Goal: Information Seeking & Learning: Learn about a topic

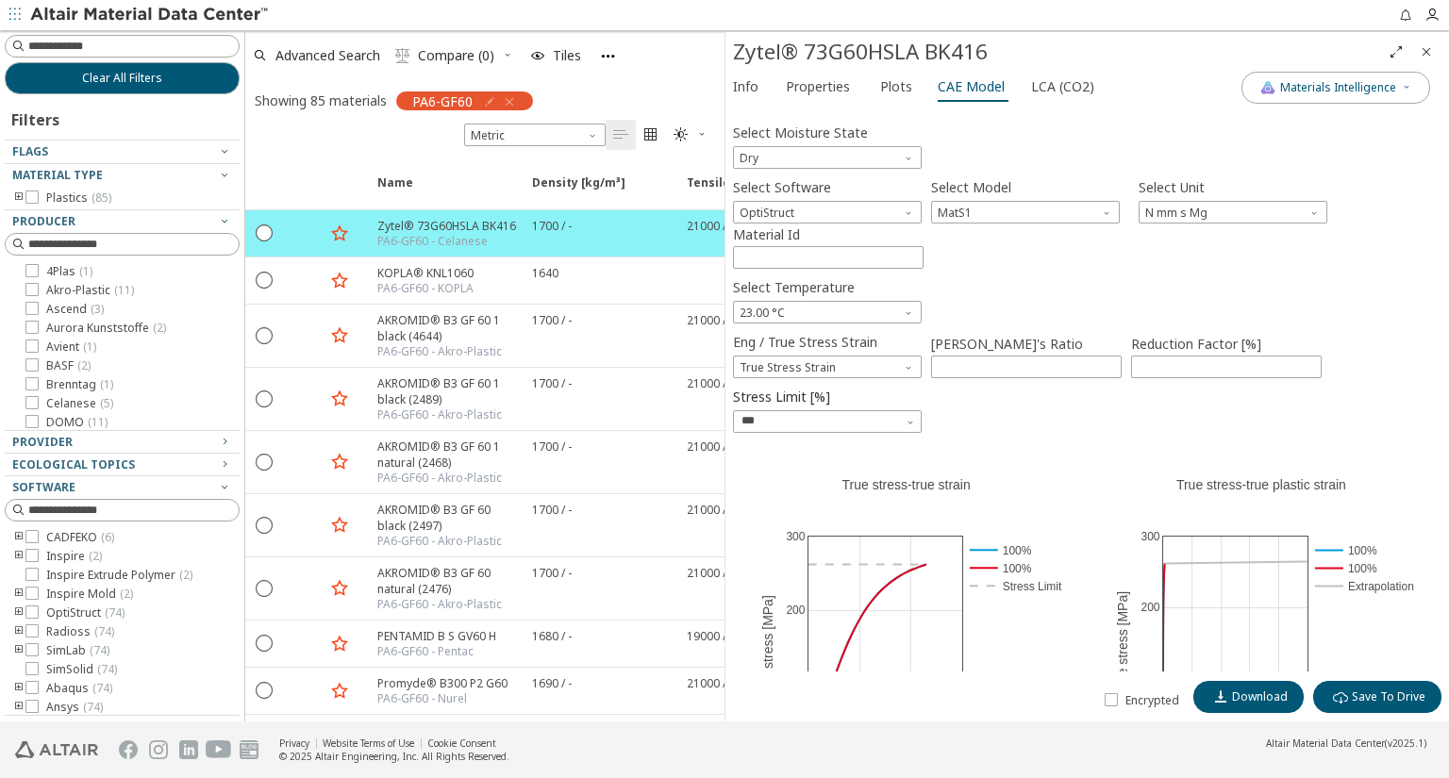
scroll to position [472, 0]
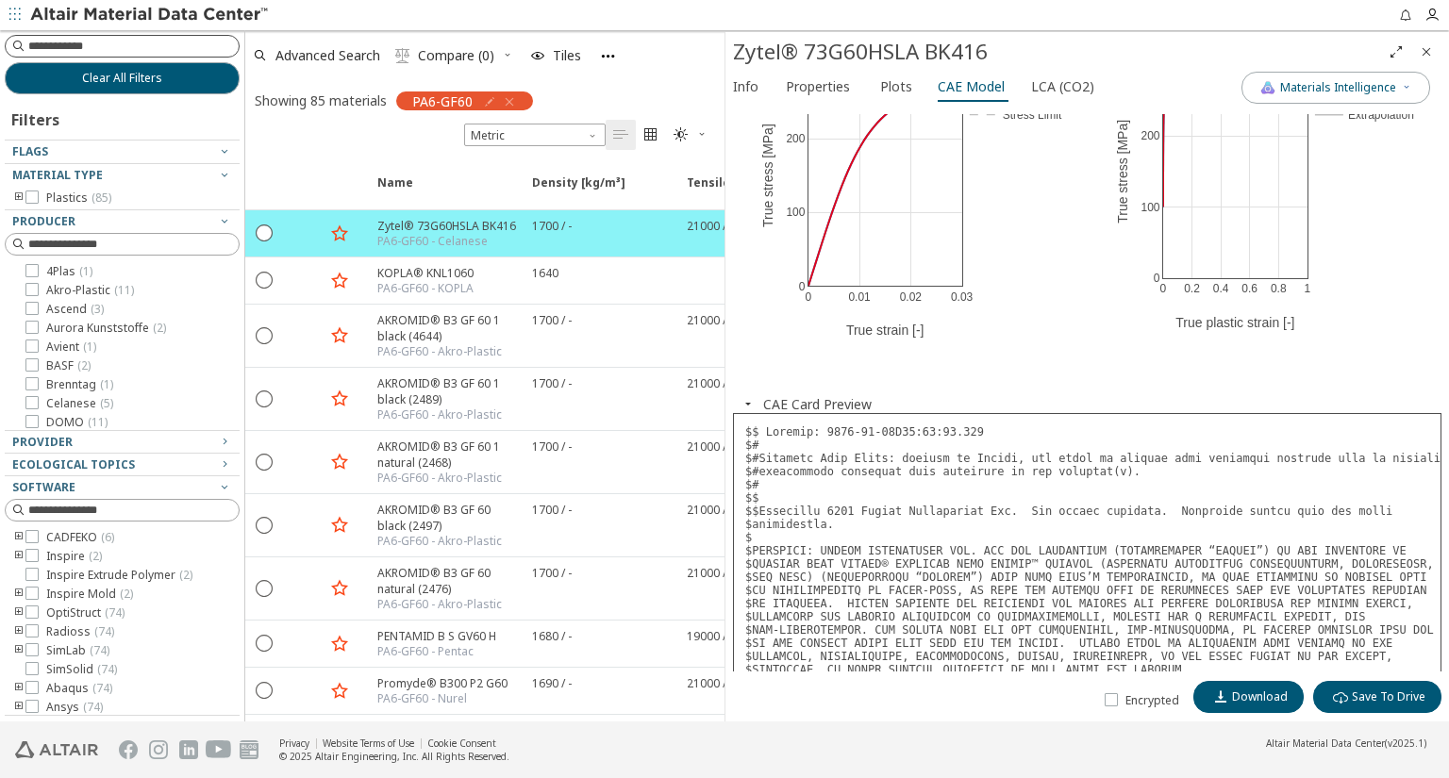
click at [97, 49] on input at bounding box center [133, 46] width 210 height 19
type input "**"
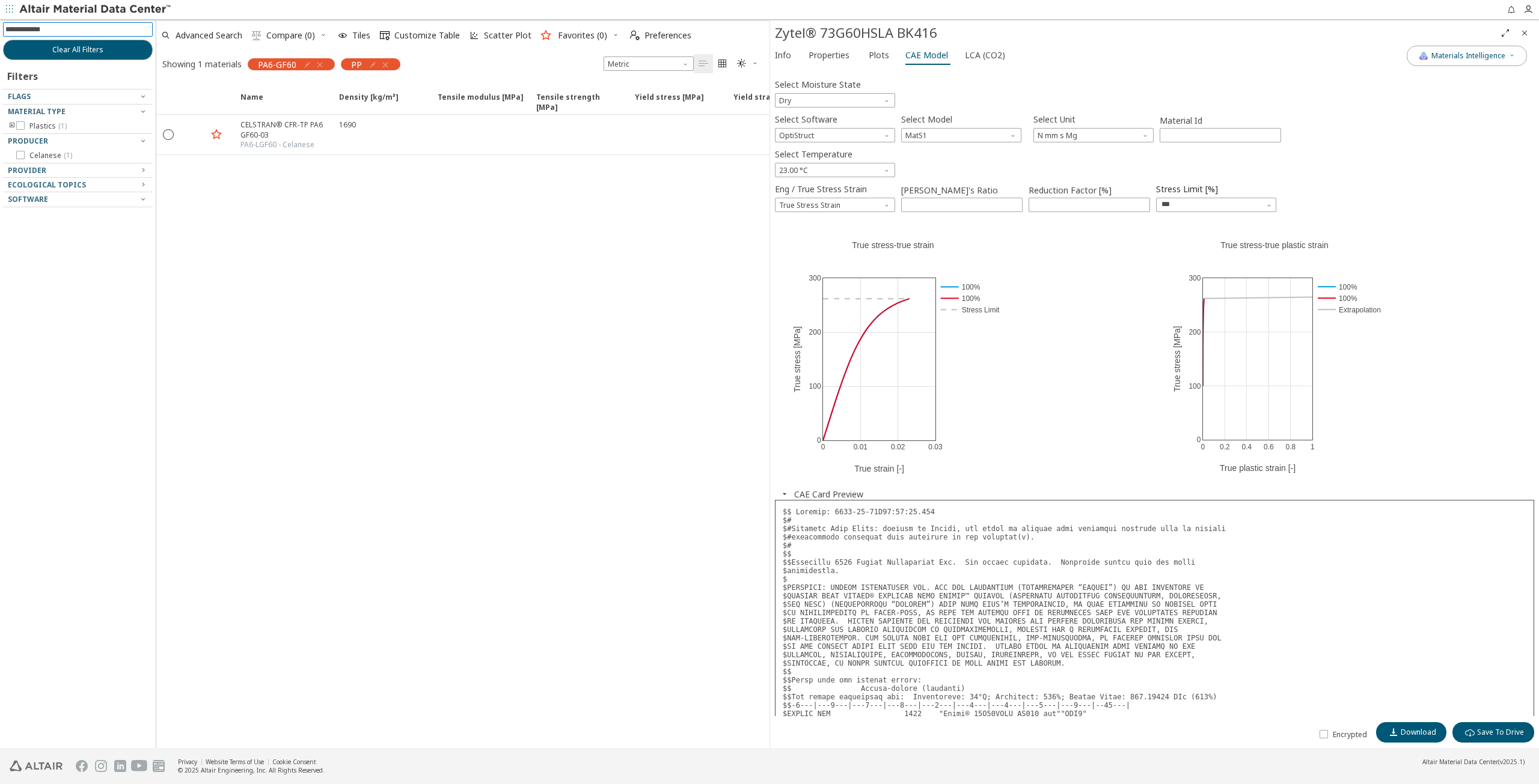
click at [63, 26] on input at bounding box center [78, 29] width 147 height 13
type input "**"
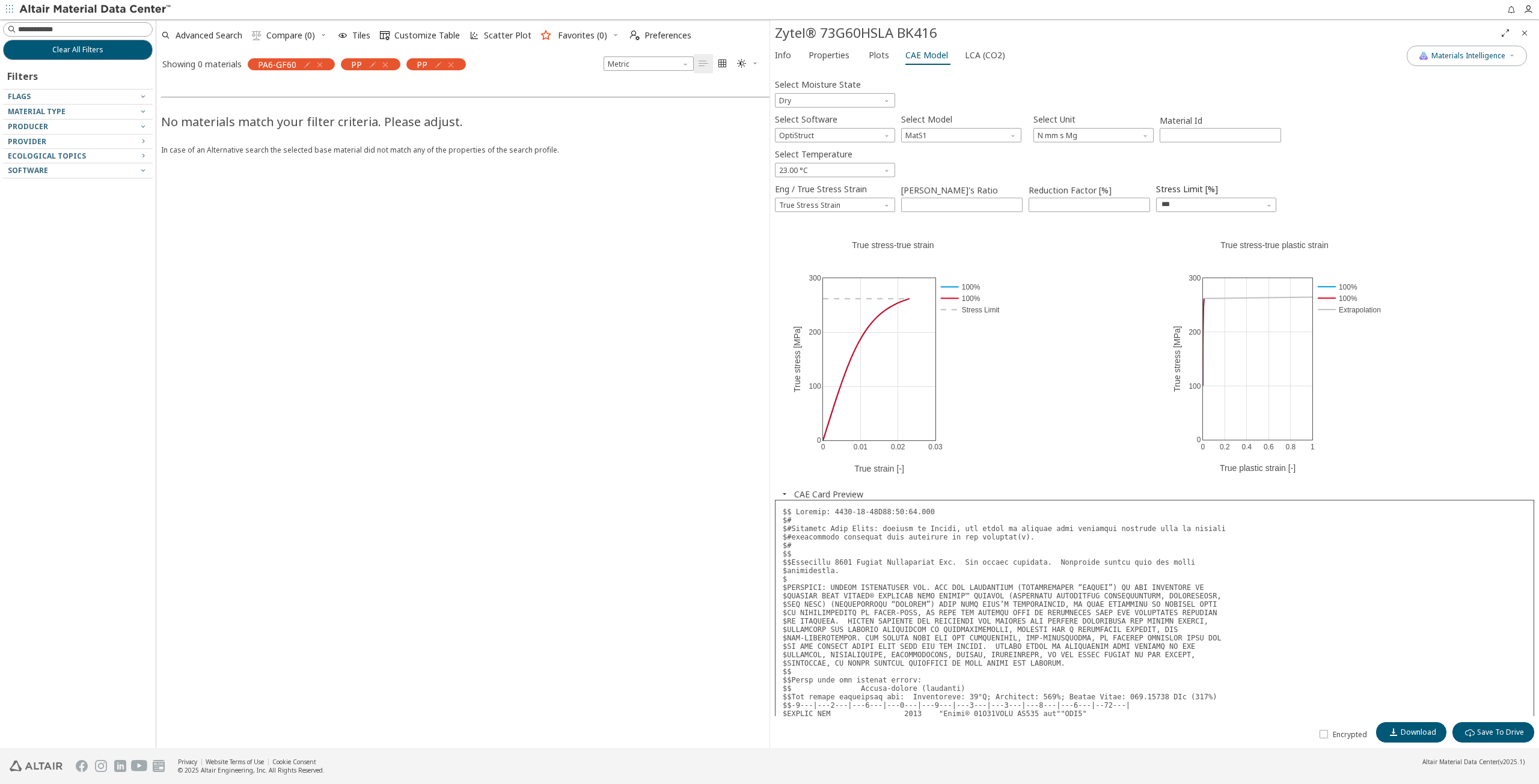
click at [319, 65] on icon "button" at bounding box center [319, 64] width 10 height 10
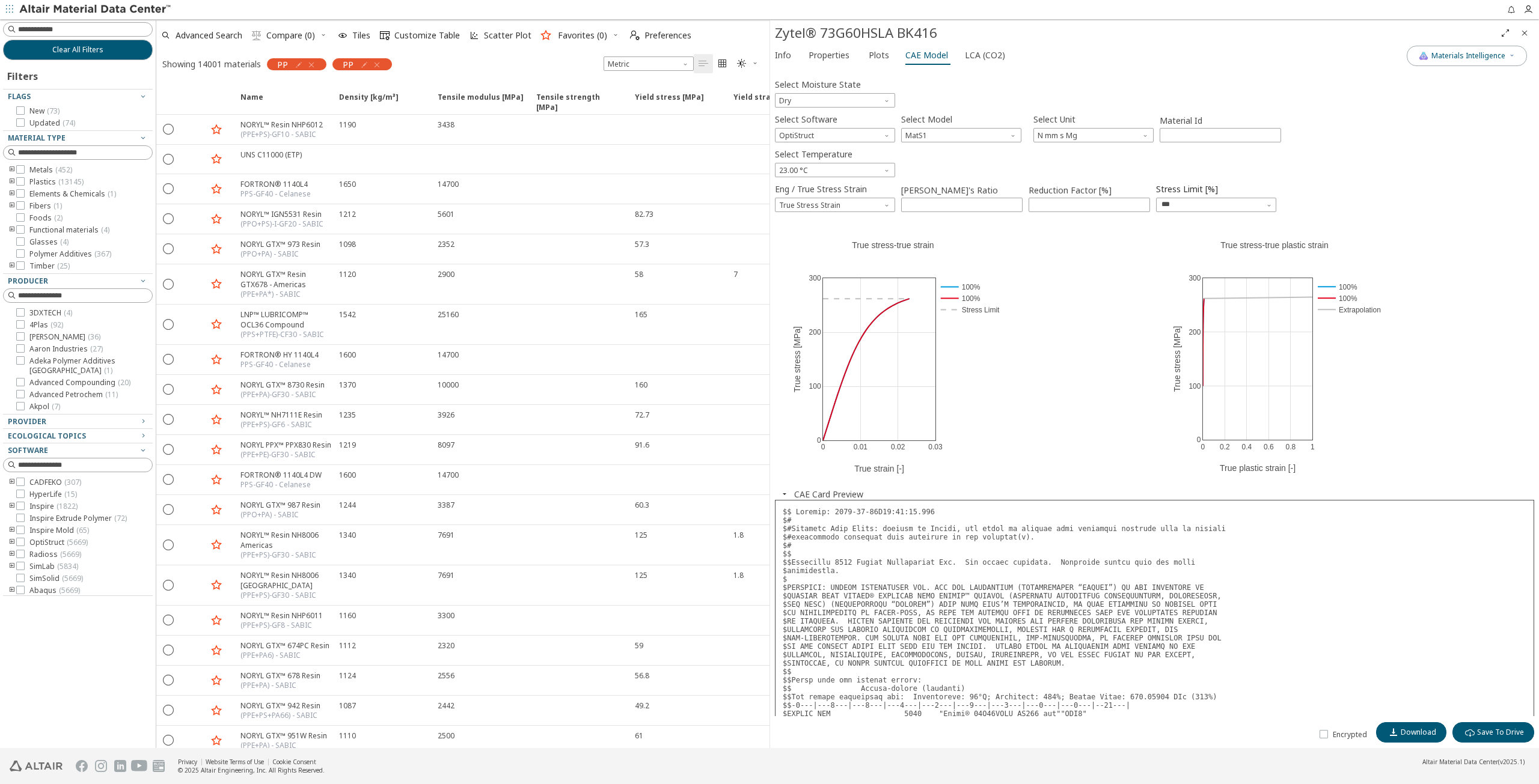
click at [377, 66] on icon "button" at bounding box center [377, 64] width 10 height 10
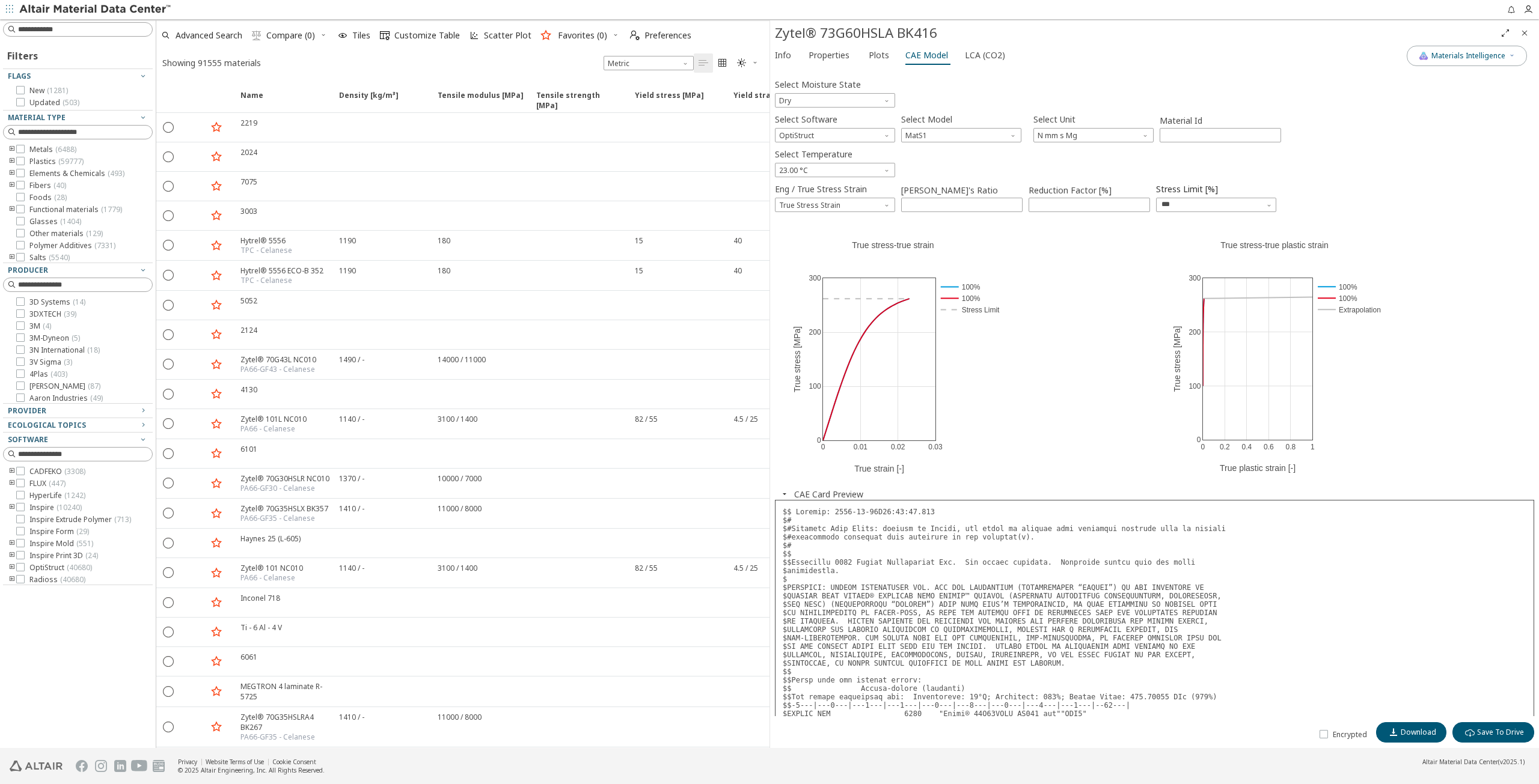
drag, startPoint x: 18, startPoint y: 158, endPoint x: 150, endPoint y: 204, distance: 139.8
click at [18, 159] on icon at bounding box center [20, 160] width 8 height 8
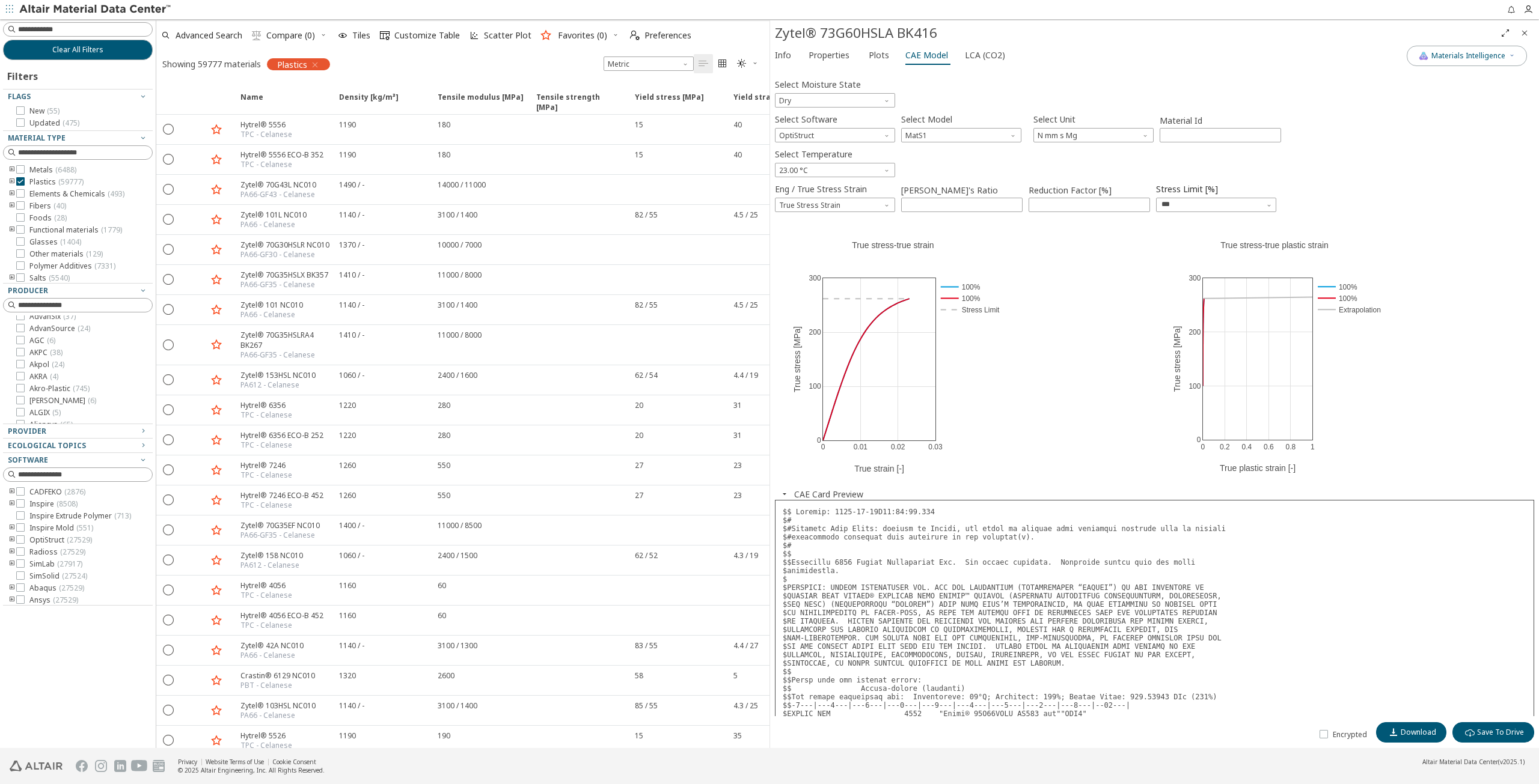
scroll to position [120, 0]
click at [10, 181] on icon "toogle group" at bounding box center [11, 182] width 8 height 10
click at [33, 193] on icon "toogle group" at bounding box center [30, 194] width 8 height 10
click at [54, 210] on icon at bounding box center [56, 205] width 8 height 8
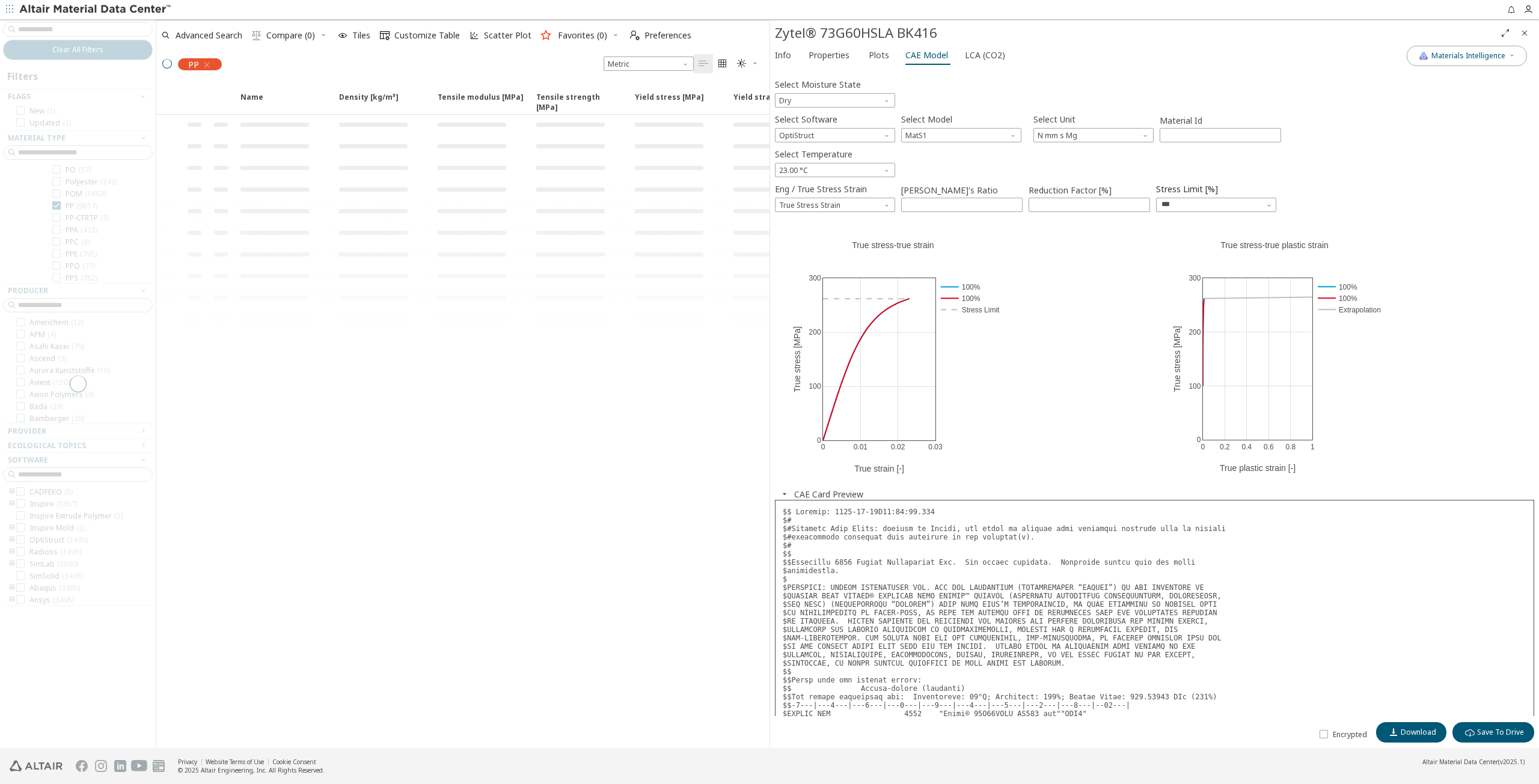
scroll to position [36, 0]
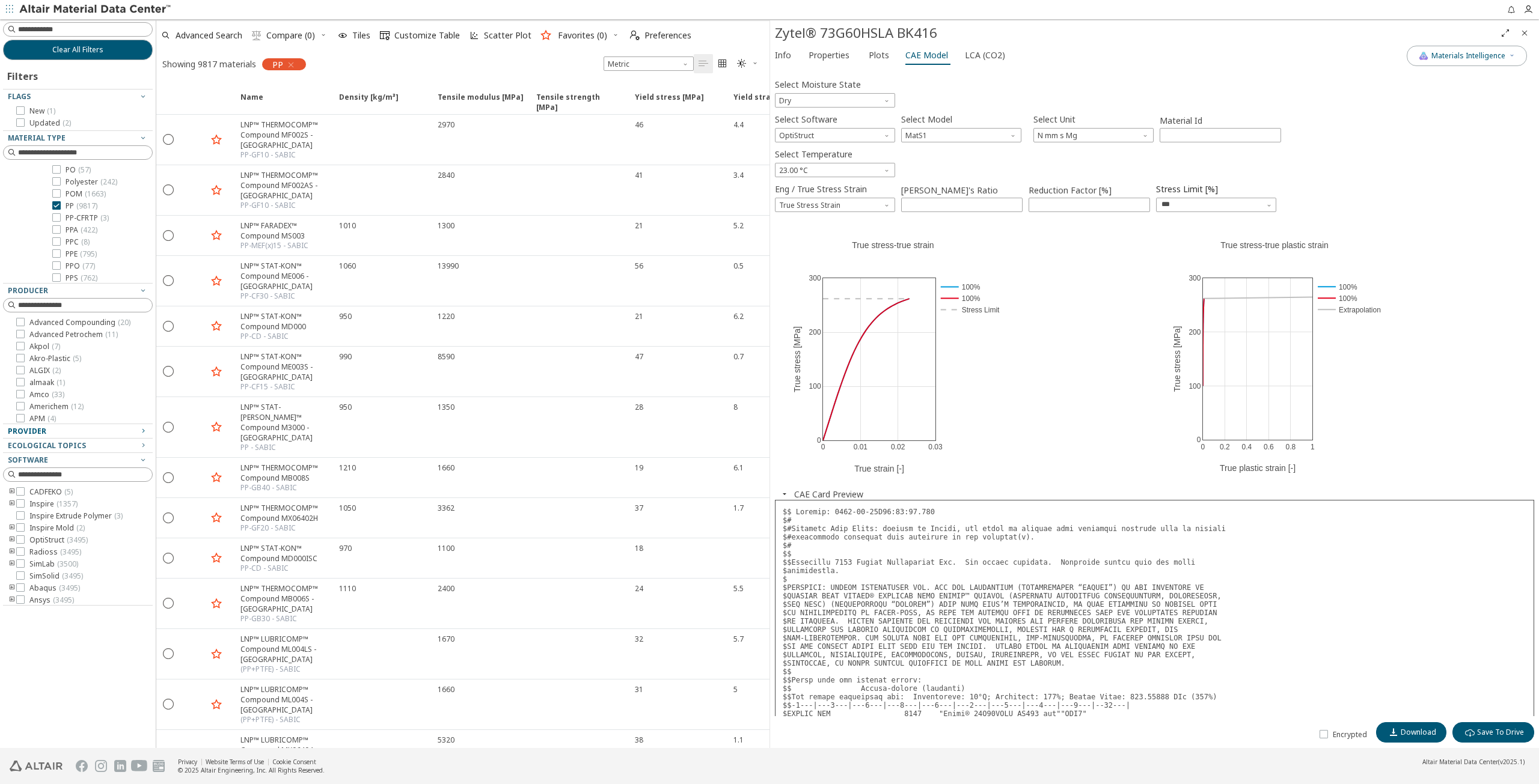
click at [143, 430] on icon "button" at bounding box center [143, 431] width 10 height 10
click at [11, 445] on icon "toogle group" at bounding box center [11, 445] width 8 height 10
